Goal: Find specific page/section: Find specific page/section

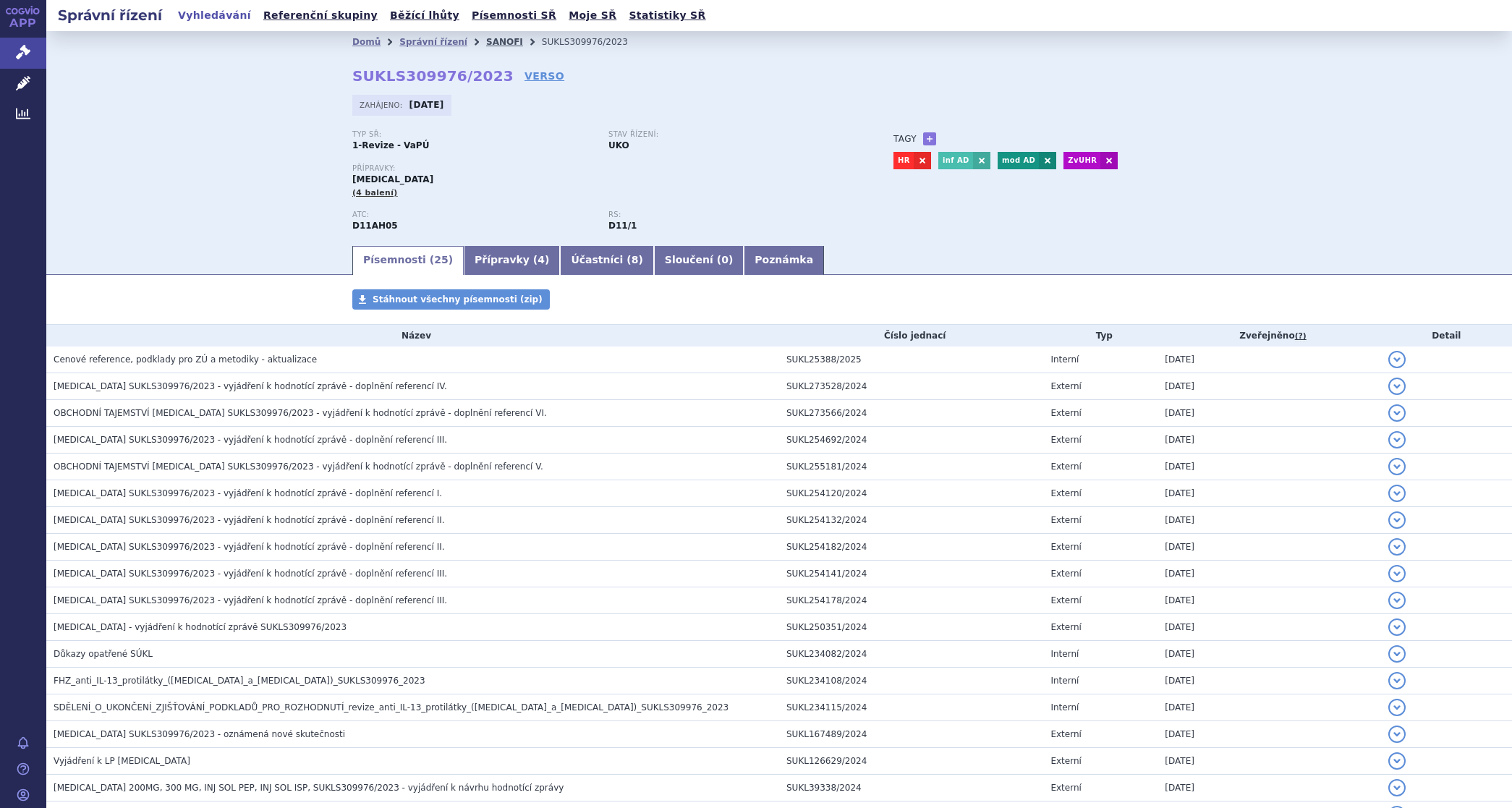
click at [486, 40] on link "SANOFI" at bounding box center [504, 42] width 37 height 10
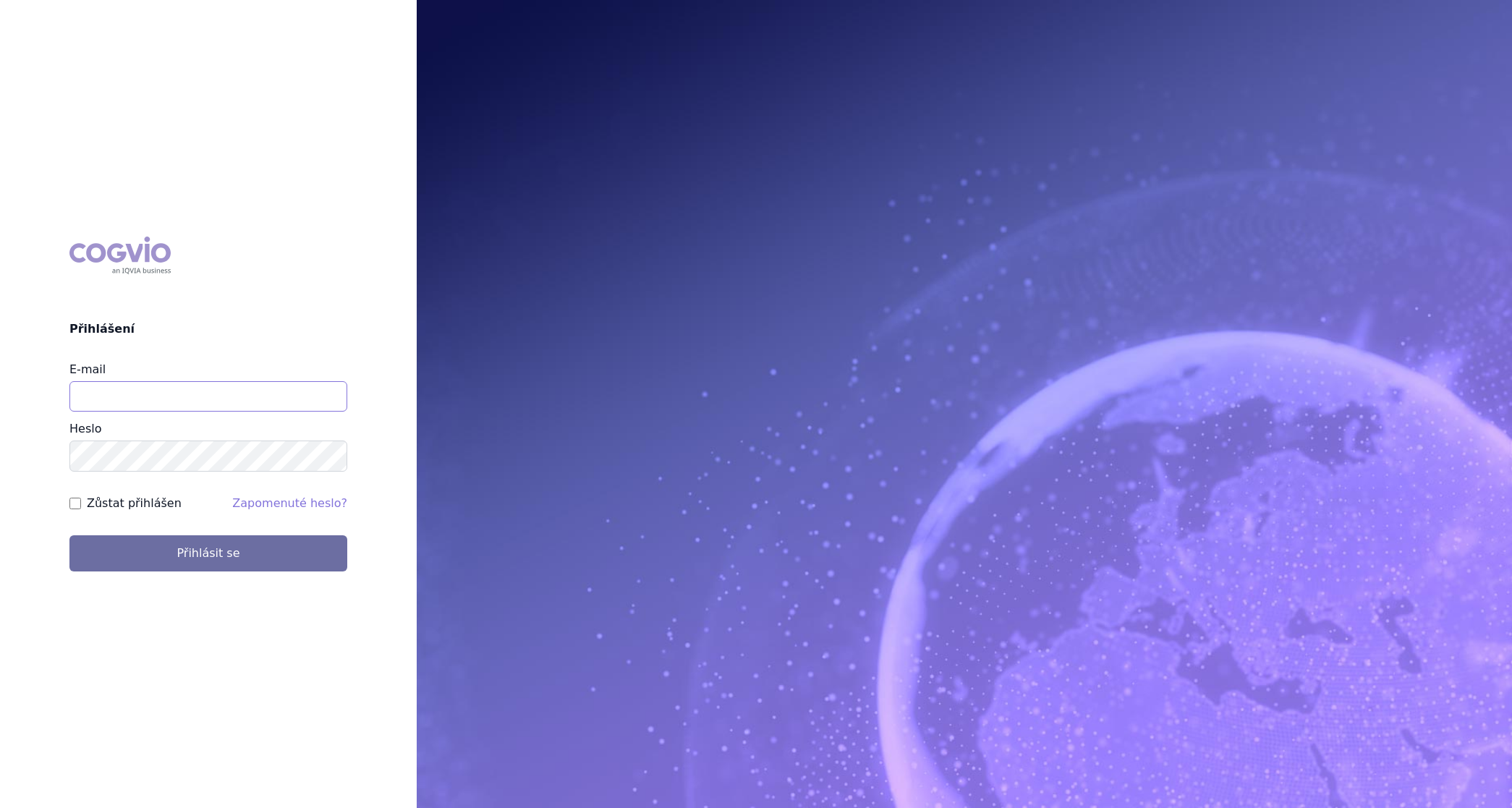
click at [178, 396] on input "E-mail" at bounding box center [209, 396] width 278 height 30
type input "martin.brunclik@sanofi.com"
click at [151, 503] on label "Zůstat přihlášen" at bounding box center [134, 503] width 95 height 18
click at [81, 503] on input "Zůstat přihlášen" at bounding box center [75, 503] width 12 height 12
checkbox input "true"
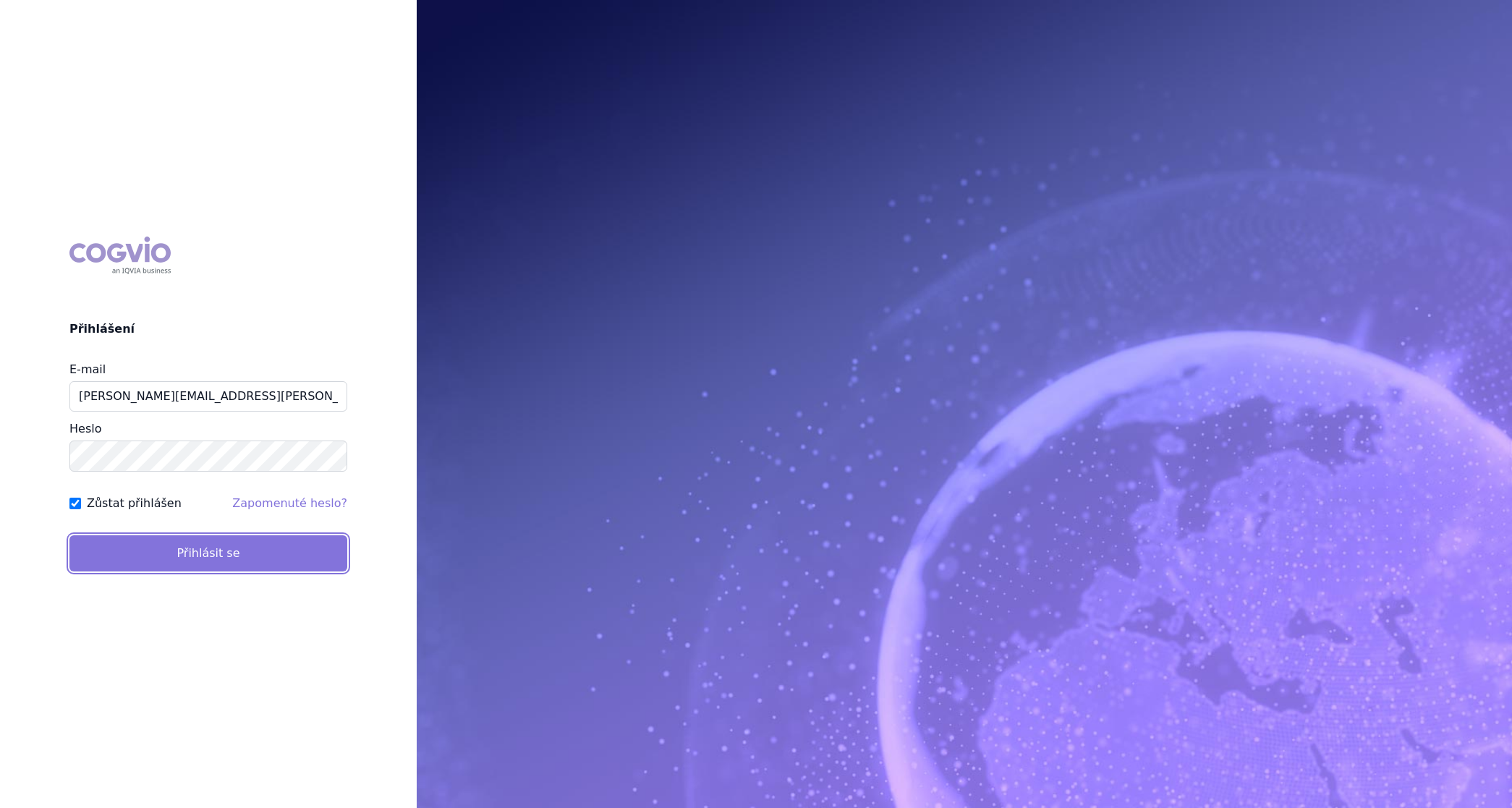
click at [174, 558] on button "Přihlásit se" at bounding box center [209, 553] width 278 height 36
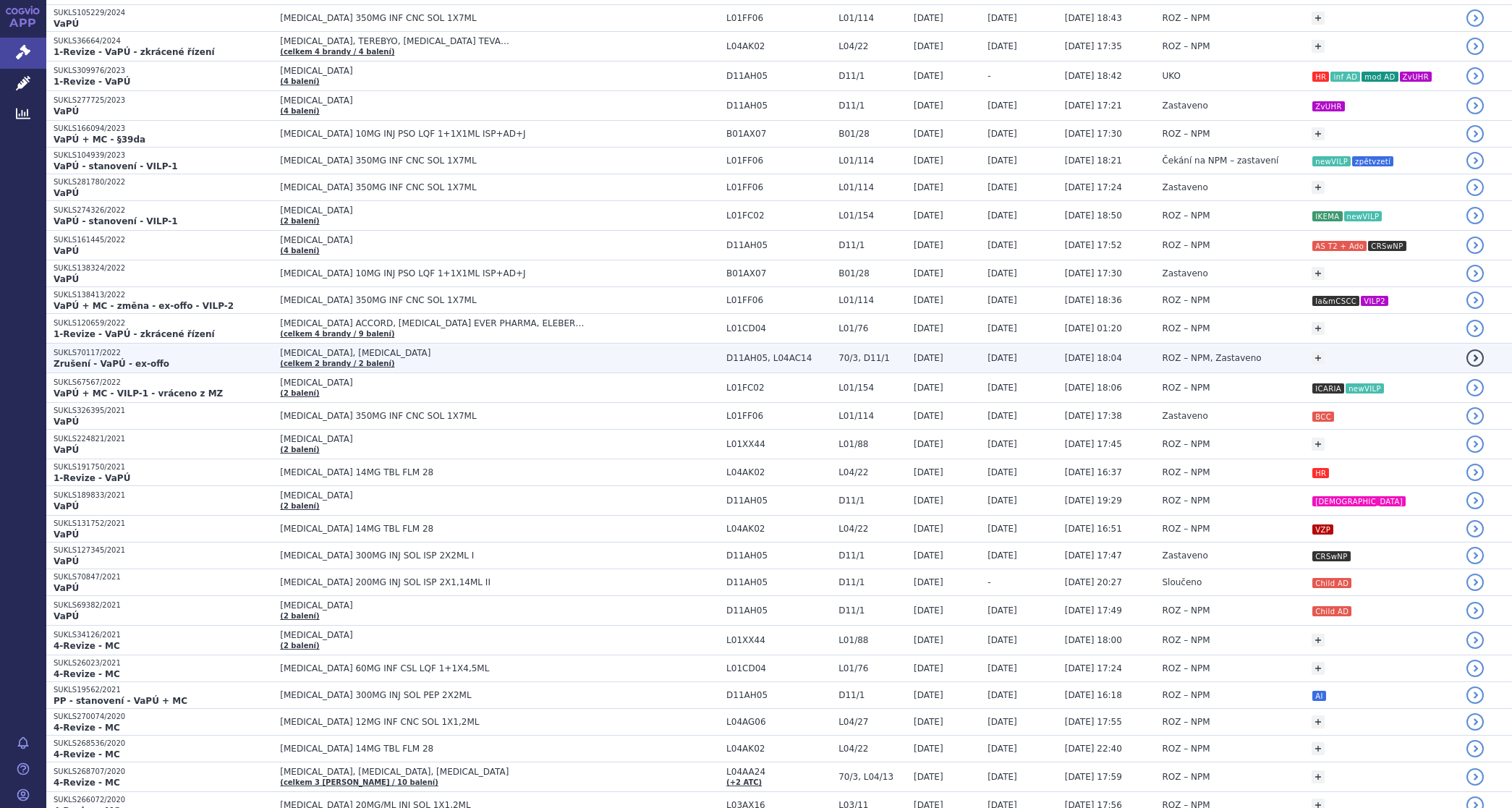
scroll to position [362, 0]
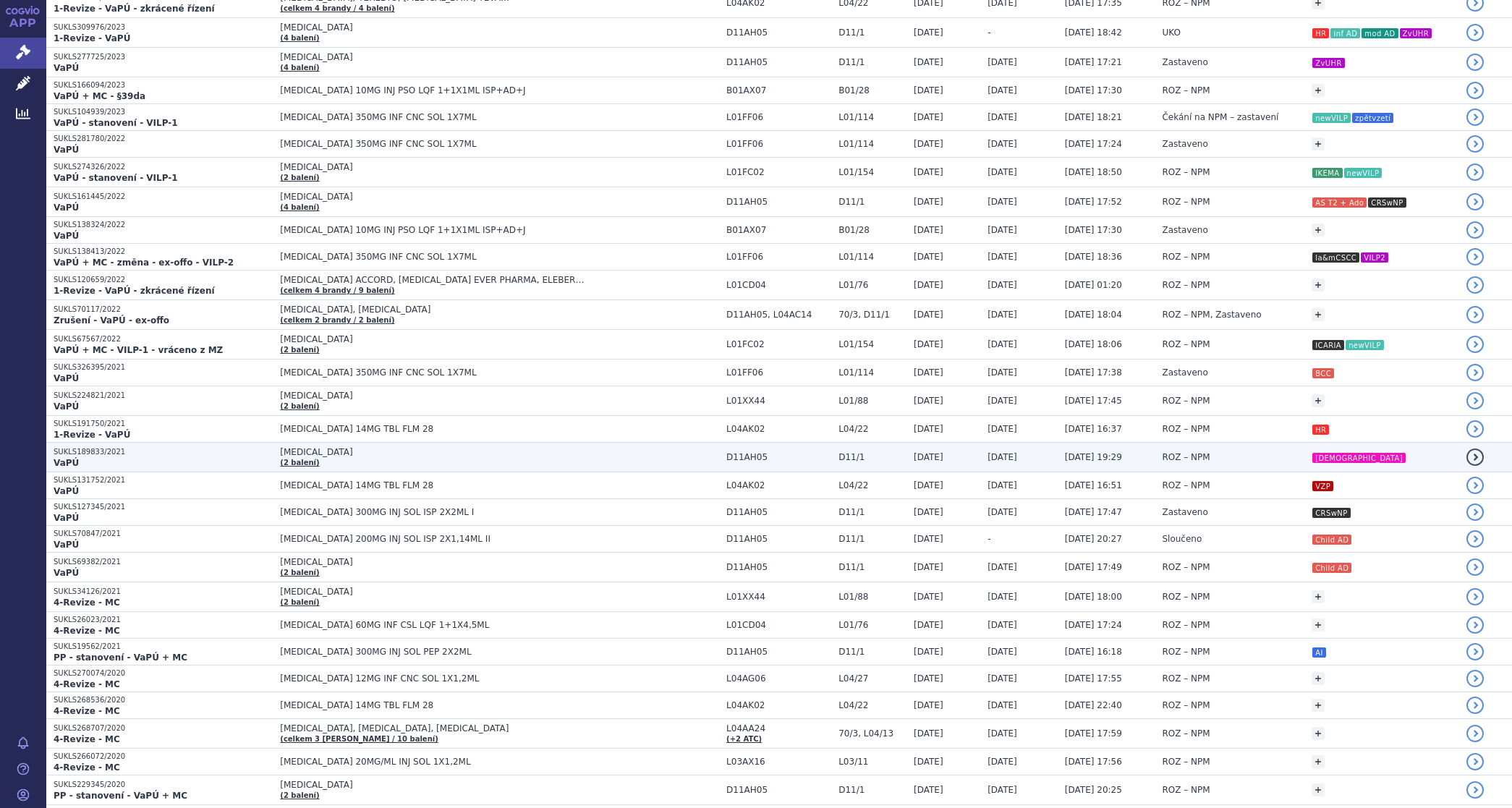
click at [109, 455] on p "SUKLS189833/2021" at bounding box center [163, 452] width 219 height 10
